Goal: Task Accomplishment & Management: Manage account settings

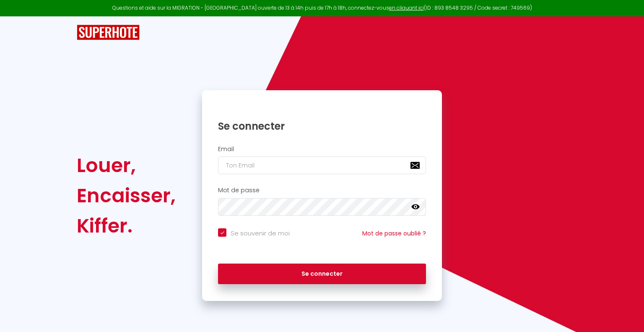
click at [317, 152] on div "Email" at bounding box center [322, 160] width 229 height 29
click at [317, 161] on input "email" at bounding box center [322, 165] width 208 height 18
type input "[DOMAIN_NAME][EMAIL_ADDRESS][DOMAIN_NAME]"
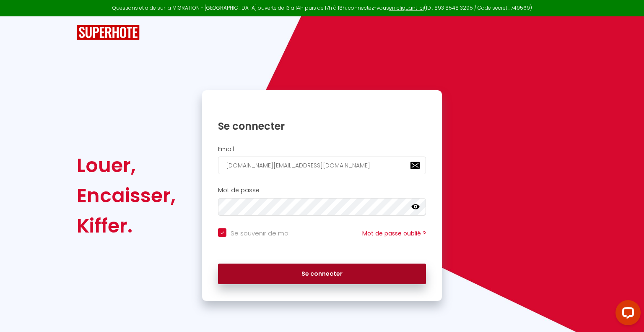
click at [358, 276] on button "Se connecter" at bounding box center [322, 273] width 208 height 21
checkbox input "true"
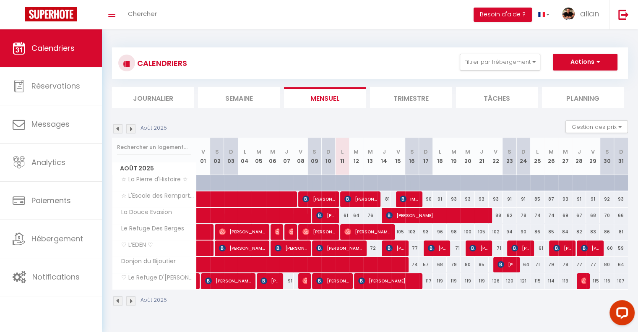
click at [132, 127] on img at bounding box center [130, 128] width 9 height 9
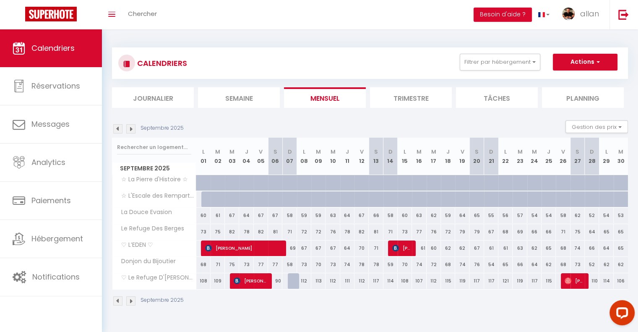
click at [132, 130] on img at bounding box center [130, 128] width 9 height 9
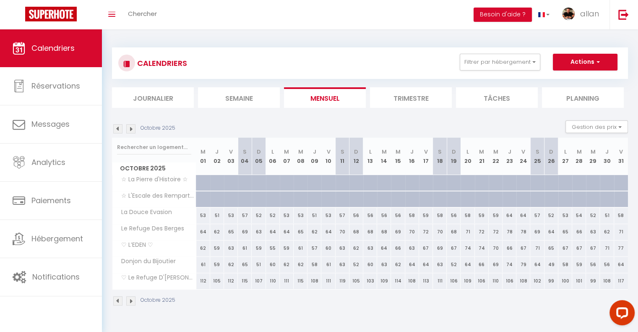
click at [120, 128] on img at bounding box center [117, 128] width 9 height 9
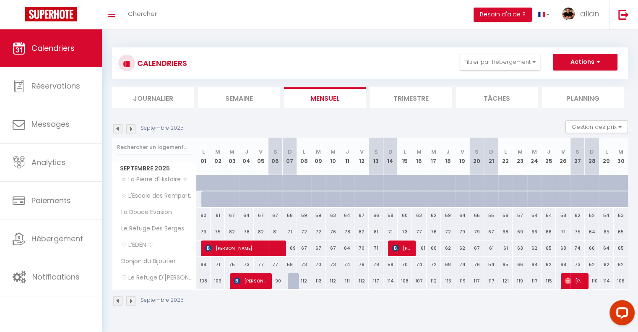
click at [132, 128] on img at bounding box center [130, 128] width 9 height 9
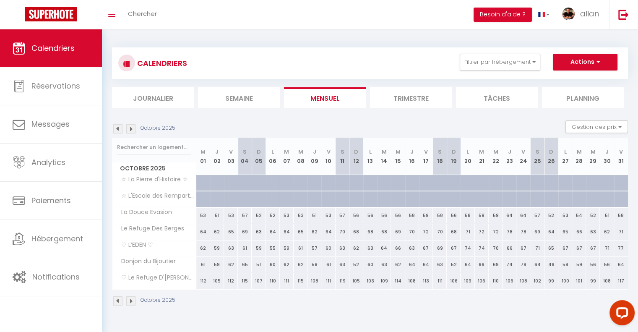
click at [204, 213] on div "53" at bounding box center [203, 216] width 14 height 16
type input "53"
type input "Mer 01 Octobre 2025"
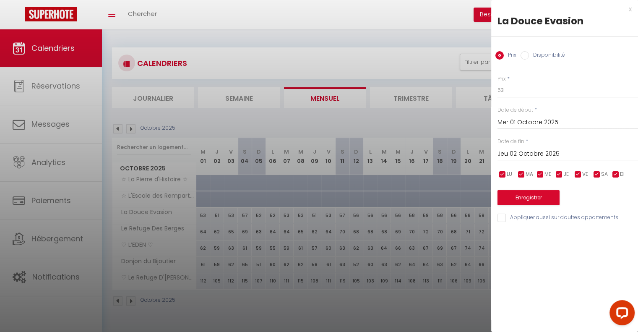
click at [610, 154] on input "Jeu 02 Octobre 2025" at bounding box center [568, 154] width 141 height 11
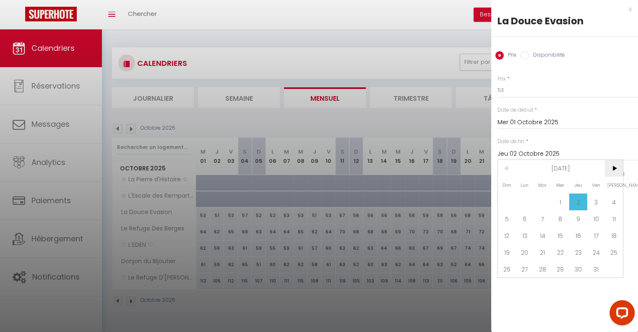
click at [620, 165] on span ">" at bounding box center [614, 168] width 18 height 17
click at [620, 163] on span ">" at bounding box center [614, 168] width 18 height 17
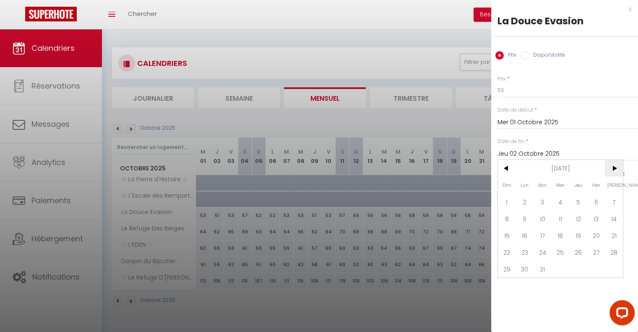
click at [620, 163] on span ">" at bounding box center [614, 168] width 18 height 17
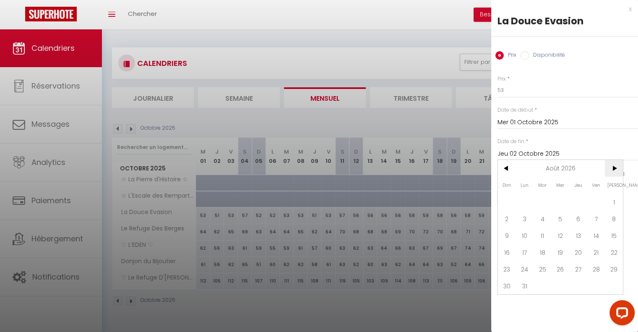
click at [620, 165] on span ">" at bounding box center [614, 168] width 18 height 17
click at [561, 266] on span "30" at bounding box center [561, 269] width 18 height 17
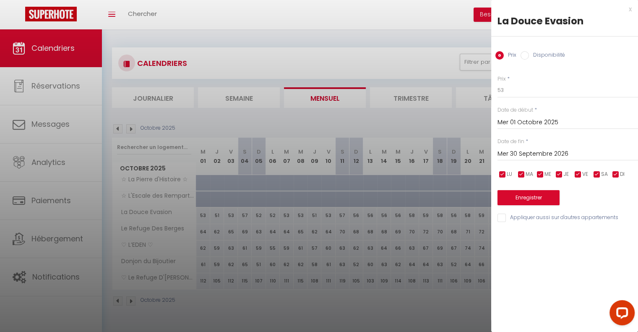
click at [572, 144] on div "Date de fin * [DATE] < [DATE] > Dim Lun Mar Mer Jeu Ven Sam 1 2 3 4 5 6 7 8 9 1…" at bounding box center [568, 149] width 141 height 23
click at [572, 149] on input "Mer 30 Septembre 2026" at bounding box center [568, 154] width 141 height 11
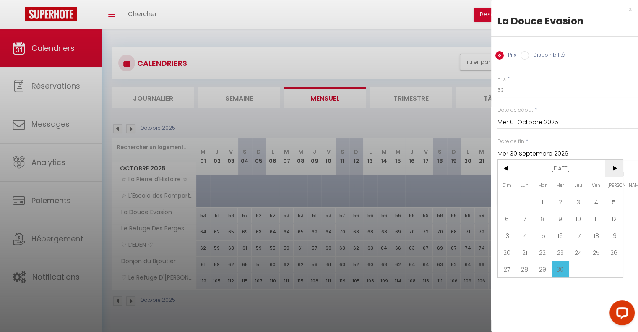
click at [616, 160] on span ">" at bounding box center [614, 168] width 18 height 17
click at [581, 265] on span "31" at bounding box center [578, 269] width 18 height 17
type input "Jeu 31 Décembre 2026"
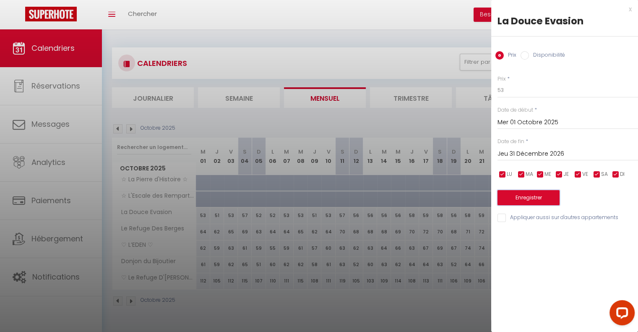
click at [544, 196] on button "Enregistrer" at bounding box center [529, 197] width 62 height 15
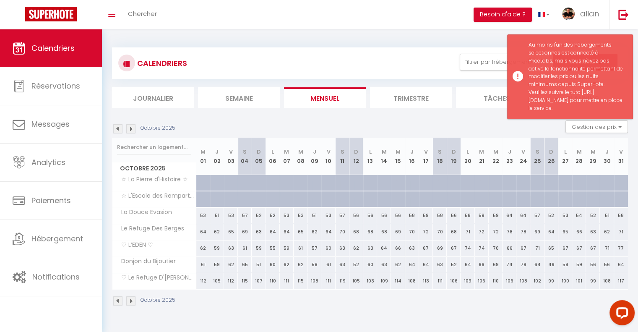
click at [209, 213] on div "53" at bounding box center [203, 216] width 14 height 16
type input "Jeu 02 Octobre 2025"
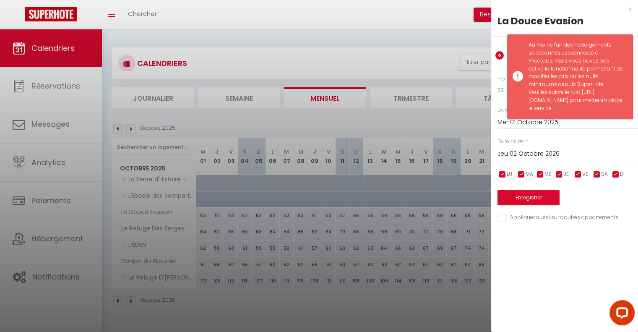
click at [626, 8] on div "x" at bounding box center [561, 9] width 141 height 10
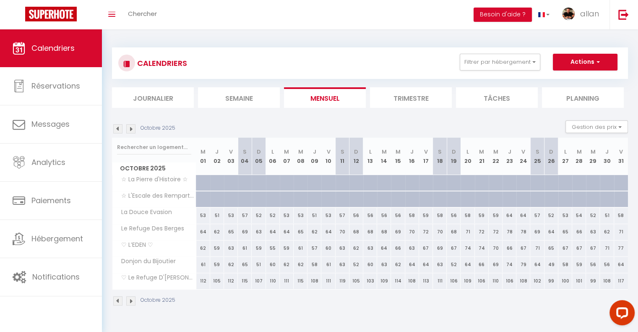
click at [205, 213] on div "53" at bounding box center [203, 216] width 14 height 16
type input "53"
type input "Mer 01 Octobre 2025"
type input "Jeu 02 Octobre 2025"
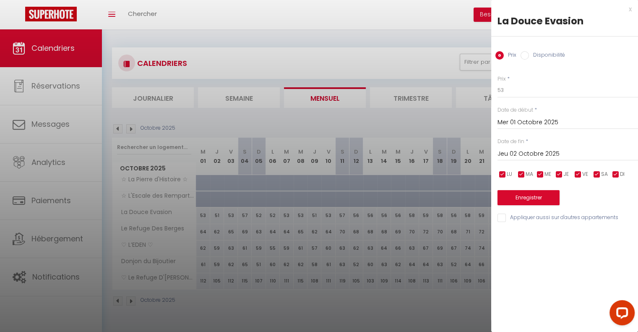
click at [537, 55] on label "Disponibilité" at bounding box center [547, 55] width 36 height 9
click at [529, 55] on input "Disponibilité" at bounding box center [525, 55] width 8 height 8
radio input "true"
radio input "false"
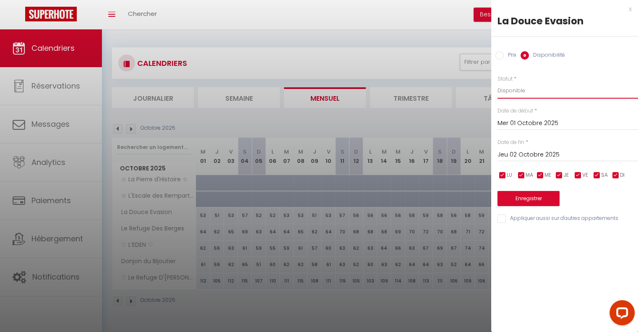
click at [536, 87] on select "Disponible Indisponible" at bounding box center [568, 91] width 141 height 16
select select "0"
click at [498, 83] on select "Disponible Indisponible" at bounding box center [568, 91] width 141 height 16
click at [526, 142] on span "*" at bounding box center [527, 141] width 3 height 7
click at [527, 157] on input "Jeu 02 Octobre 2025" at bounding box center [568, 154] width 141 height 11
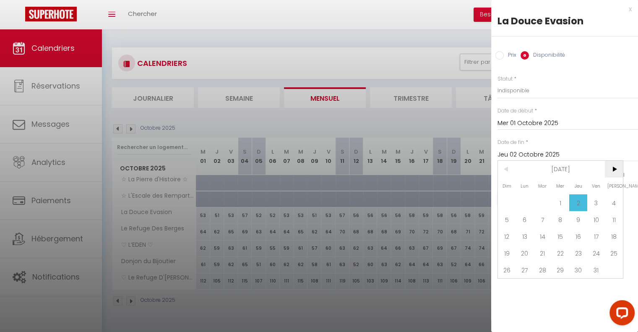
click at [610, 166] on span ">" at bounding box center [614, 169] width 18 height 17
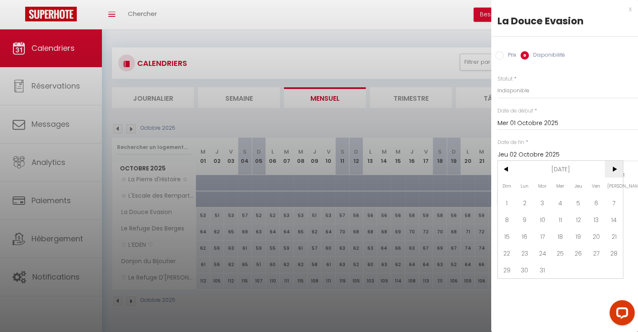
click at [610, 166] on span ">" at bounding box center [614, 169] width 18 height 17
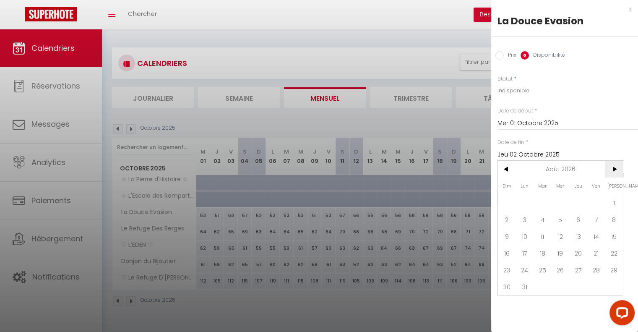
click at [610, 166] on span ">" at bounding box center [614, 169] width 18 height 17
click at [575, 265] on span "31" at bounding box center [578, 269] width 18 height 17
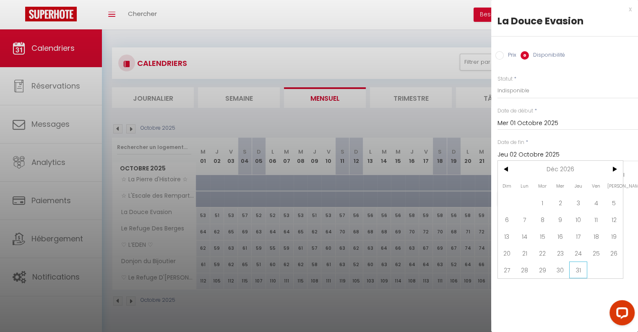
type input "Jeu 31 Décembre 2026"
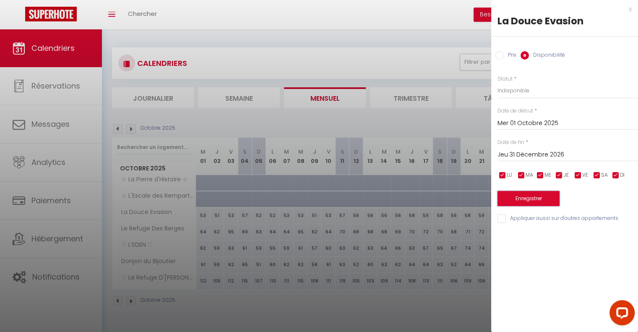
click at [544, 203] on button "Enregistrer" at bounding box center [529, 198] width 62 height 15
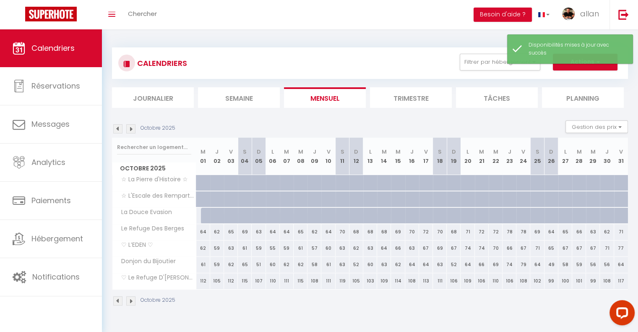
click at [203, 233] on div "64" at bounding box center [203, 232] width 14 height 16
select select "1"
type input "Mer 01 Octobre 2025"
type input "Jeu 02 Octobre 2025"
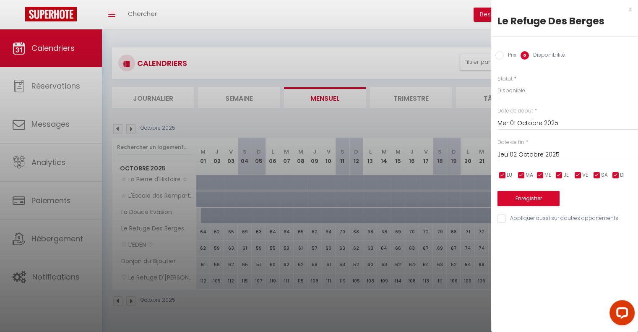
click at [552, 154] on input "Jeu 02 Octobre 2025" at bounding box center [568, 154] width 141 height 11
click at [543, 85] on select "Disponible Indisponible" at bounding box center [568, 91] width 141 height 16
select select "0"
click at [498, 83] on select "Disponible Indisponible" at bounding box center [568, 91] width 141 height 16
click at [545, 154] on input "Jeu 02 Octobre 2025" at bounding box center [568, 154] width 141 height 11
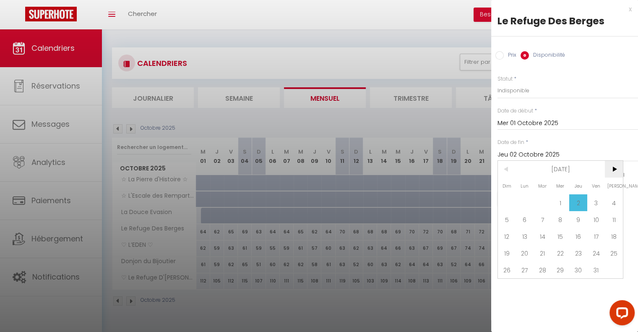
click at [610, 169] on span ">" at bounding box center [614, 169] width 18 height 17
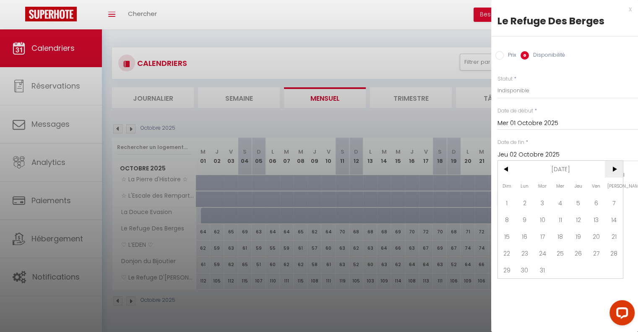
click at [610, 169] on span ">" at bounding box center [614, 169] width 18 height 17
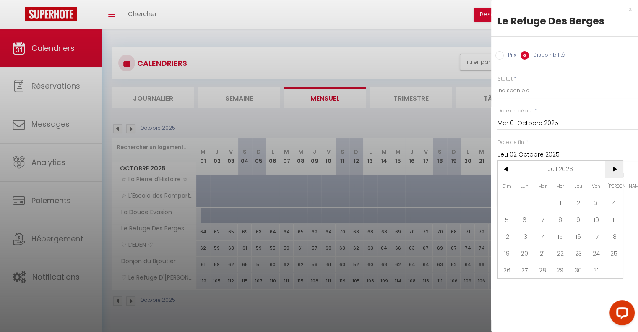
click at [610, 169] on span ">" at bounding box center [614, 169] width 18 height 17
click at [612, 169] on span ">" at bounding box center [614, 169] width 18 height 17
click at [579, 261] on span "31" at bounding box center [578, 269] width 18 height 17
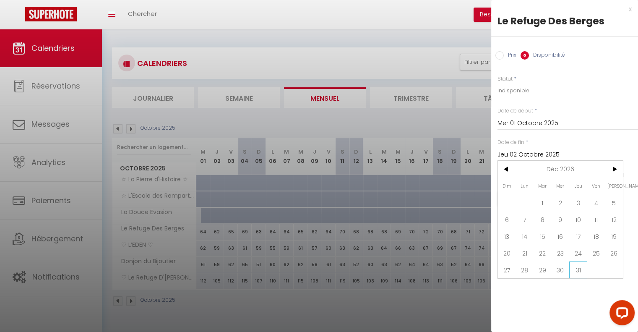
type input "Jeu 31 Décembre 2026"
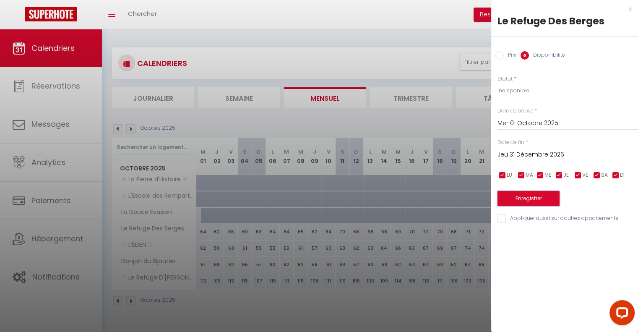
click at [549, 196] on button "Enregistrer" at bounding box center [529, 198] width 62 height 15
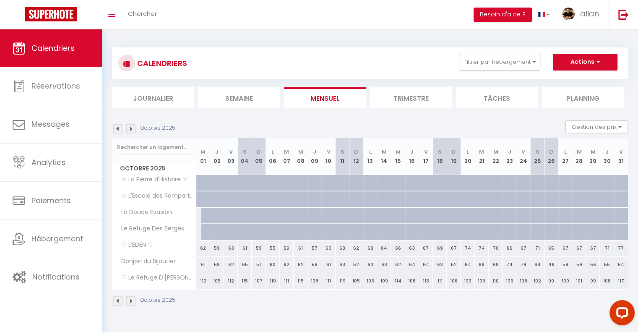
click at [119, 129] on img at bounding box center [117, 128] width 9 height 9
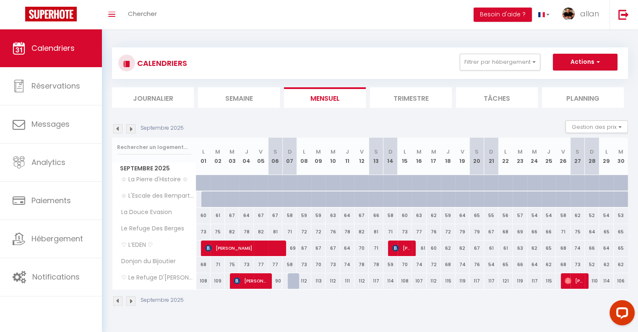
click at [404, 211] on div "60" at bounding box center [405, 216] width 14 height 16
select select "1"
type input "Lun 15 Septembre 2025"
type input "[DATE]"
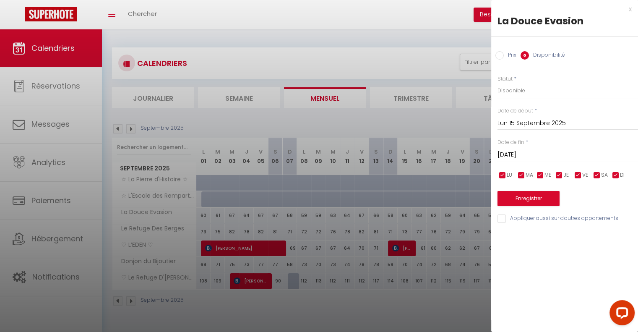
click at [581, 148] on div "[DATE] < [DATE] > Dim Lun Mar Mer Jeu Ven Sam 1 2 3 4 5 6 7 8 9 10 11 12 13 14 …" at bounding box center [568, 153] width 141 height 15
click at [574, 156] on input "[DATE]" at bounding box center [568, 154] width 141 height 11
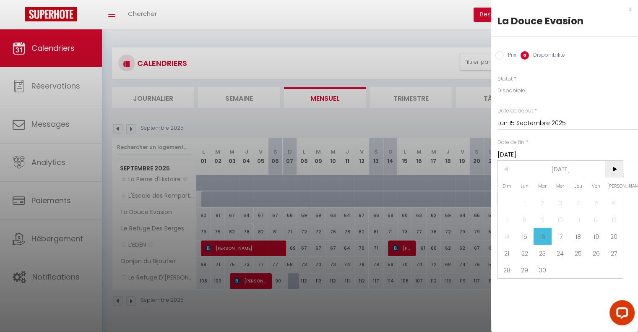
click at [613, 164] on span ">" at bounding box center [614, 169] width 18 height 17
click at [560, 193] on span "Mer" at bounding box center [561, 185] width 18 height 17
click at [540, 95] on select "Disponible Indisponible" at bounding box center [568, 91] width 141 height 16
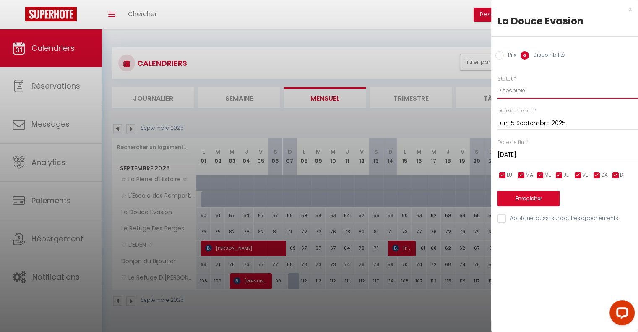
select select "0"
click at [498, 83] on select "Disponible Indisponible" at bounding box center [568, 91] width 141 height 16
click at [550, 201] on button "Enregistrer" at bounding box center [529, 198] width 62 height 15
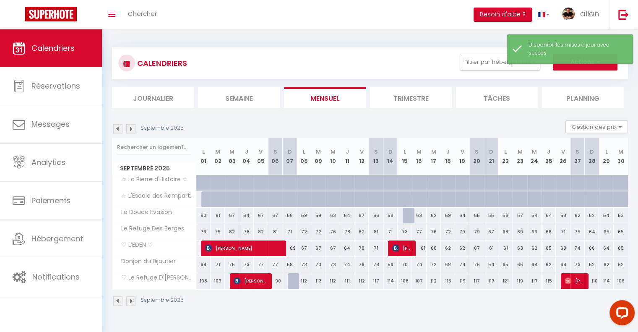
click at [409, 214] on div at bounding box center [410, 216] width 14 height 16
select select "1"
type input "Lun 15 Septembre 2025"
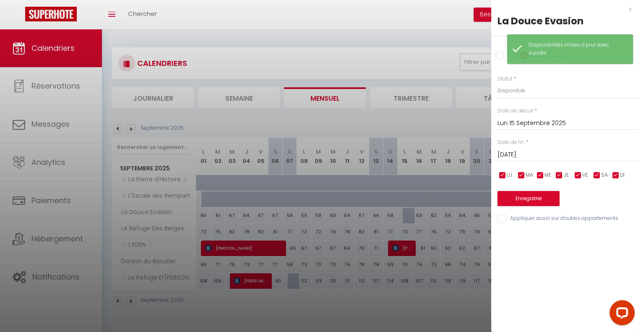
click at [540, 156] on input "[DATE]" at bounding box center [568, 154] width 141 height 11
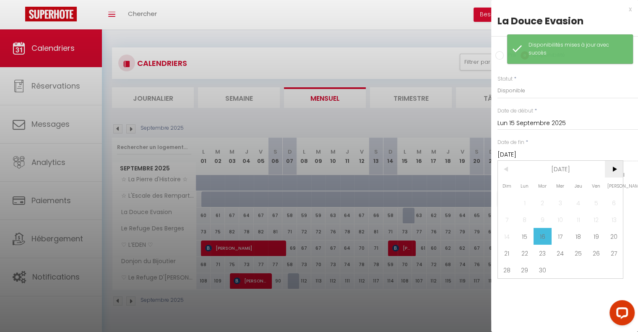
click at [612, 168] on span ">" at bounding box center [614, 169] width 18 height 17
click at [560, 197] on span "1" at bounding box center [561, 202] width 18 height 17
type input "Mer 01 Octobre 2025"
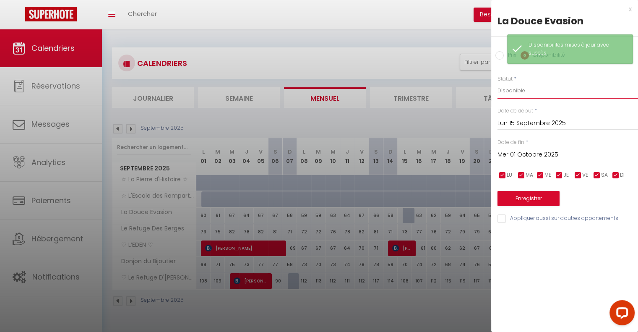
click at [552, 91] on select "Disponible Indisponible" at bounding box center [568, 91] width 141 height 16
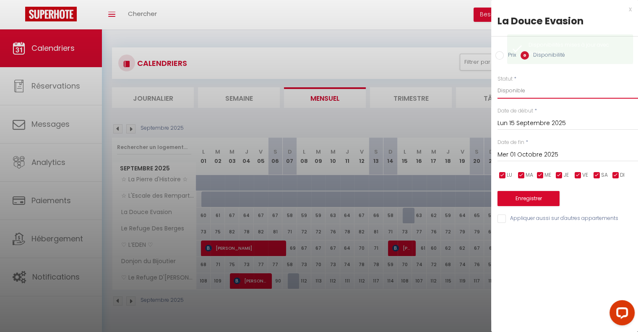
select select "0"
click at [498, 83] on select "Disponible Indisponible" at bounding box center [568, 91] width 141 height 16
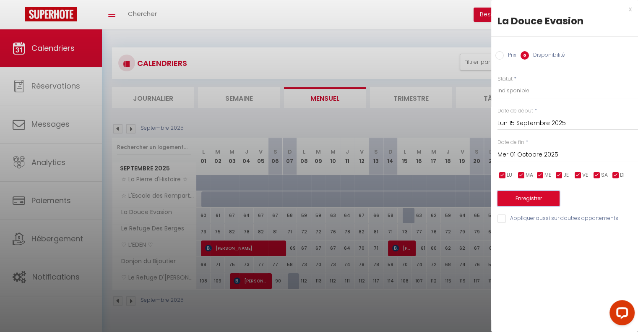
click at [539, 203] on button "Enregistrer" at bounding box center [529, 198] width 62 height 15
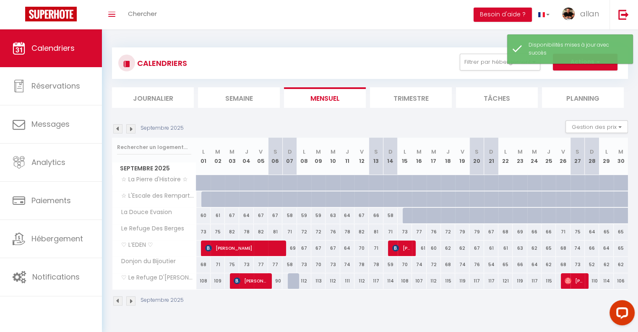
click at [409, 229] on div "73" at bounding box center [405, 232] width 14 height 16
select select "1"
type input "Lun 15 Septembre 2025"
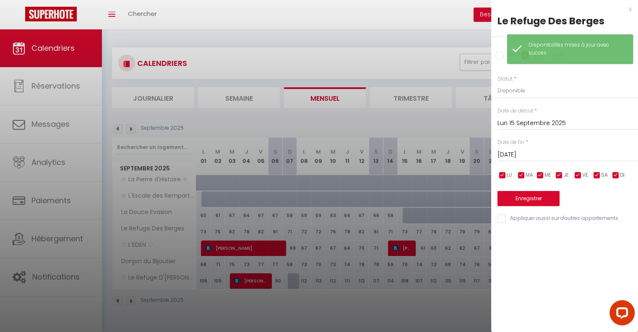
click at [558, 146] on div "Date de fin * [DATE] < [DATE] > Dim Lun Mar Mer Jeu Ven Sam 1 2 3 4 5 6 7 8 9 1…" at bounding box center [568, 149] width 141 height 23
click at [560, 156] on input "[DATE]" at bounding box center [568, 154] width 141 height 11
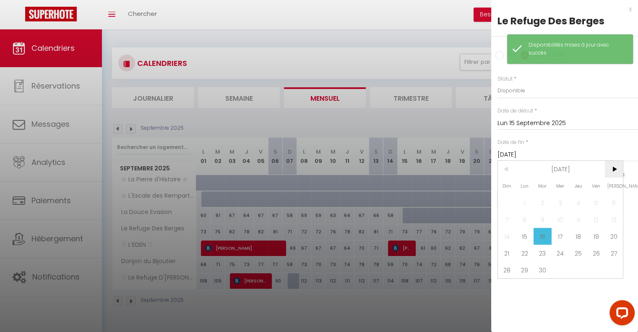
click at [619, 173] on span ">" at bounding box center [614, 169] width 18 height 17
click at [565, 192] on span "Mer" at bounding box center [561, 185] width 18 height 17
click at [562, 198] on span "1" at bounding box center [561, 202] width 18 height 17
type input "Mer 01 Octobre 2025"
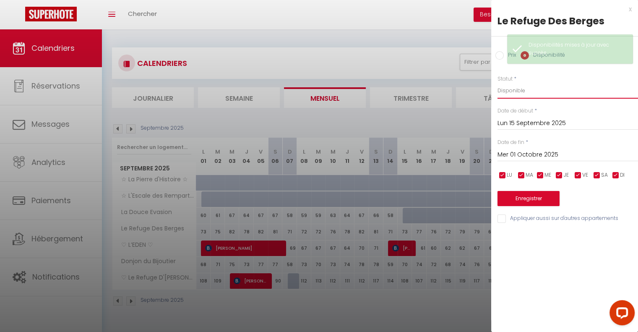
click at [532, 91] on select "Disponible Indisponible" at bounding box center [568, 91] width 141 height 16
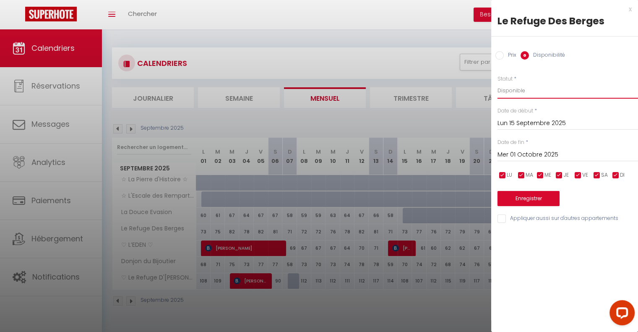
click at [498, 83] on select "Disponible Indisponible" at bounding box center [568, 91] width 141 height 16
click at [530, 89] on select "Disponible Indisponible" at bounding box center [568, 91] width 141 height 16
select select "0"
click at [498, 83] on select "Disponible Indisponible" at bounding box center [568, 91] width 141 height 16
click at [537, 197] on button "Enregistrer" at bounding box center [529, 198] width 62 height 15
